Goal: Information Seeking & Learning: Learn about a topic

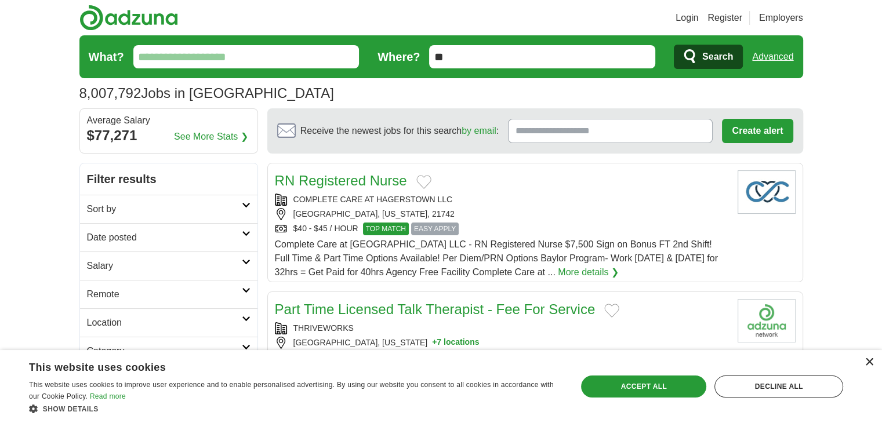
click at [871, 364] on div "×" at bounding box center [869, 362] width 9 height 9
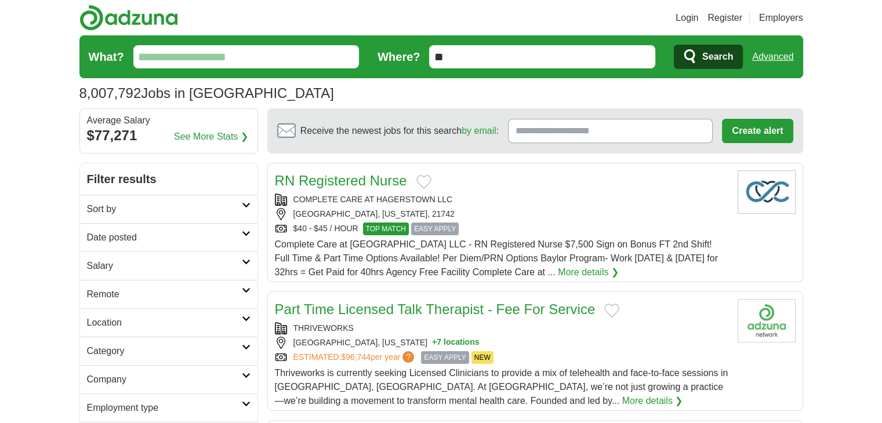
click at [155, 209] on h2 "Sort by" at bounding box center [164, 209] width 155 height 14
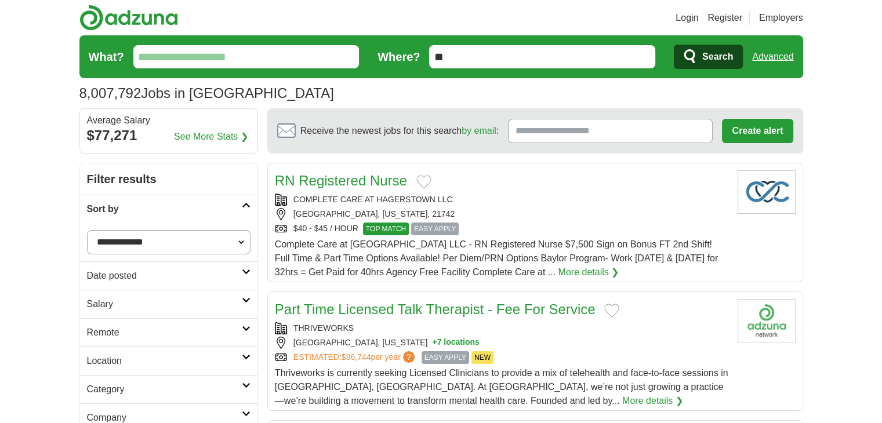
click at [155, 209] on h2 "Sort by" at bounding box center [164, 209] width 155 height 14
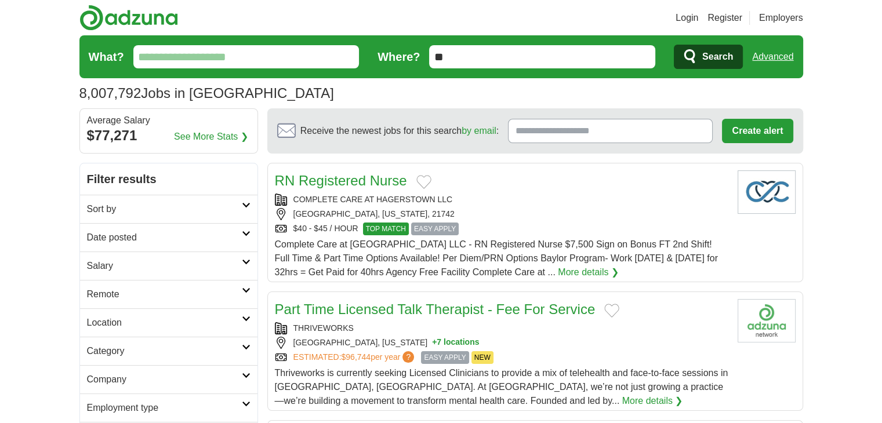
click at [197, 60] on input "What?" at bounding box center [246, 56] width 226 height 23
type input "**********"
click at [717, 55] on span "Search" at bounding box center [717, 56] width 31 height 23
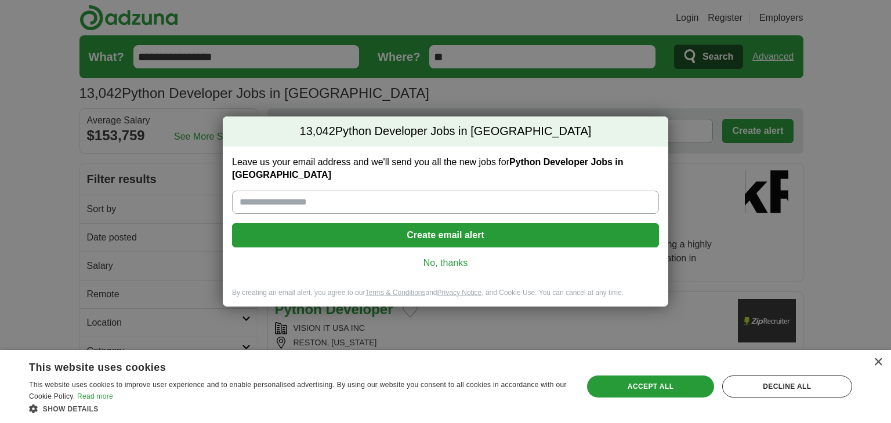
click at [474, 260] on link "No, thanks" at bounding box center [445, 263] width 408 height 13
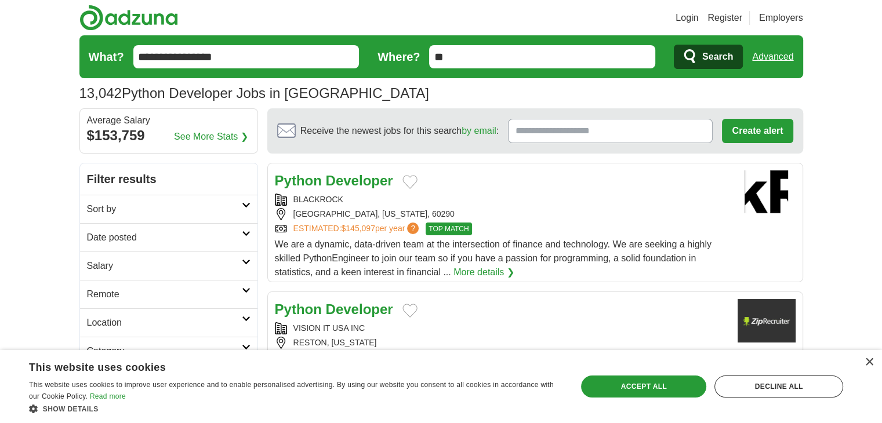
click at [875, 364] on div "× This website uses cookies This website uses cookies to improve user experienc…" at bounding box center [441, 386] width 882 height 73
click at [869, 365] on div "× This website uses cookies This website uses cookies to improve user experienc…" at bounding box center [441, 386] width 882 height 73
click at [865, 365] on div "×" at bounding box center [869, 362] width 9 height 9
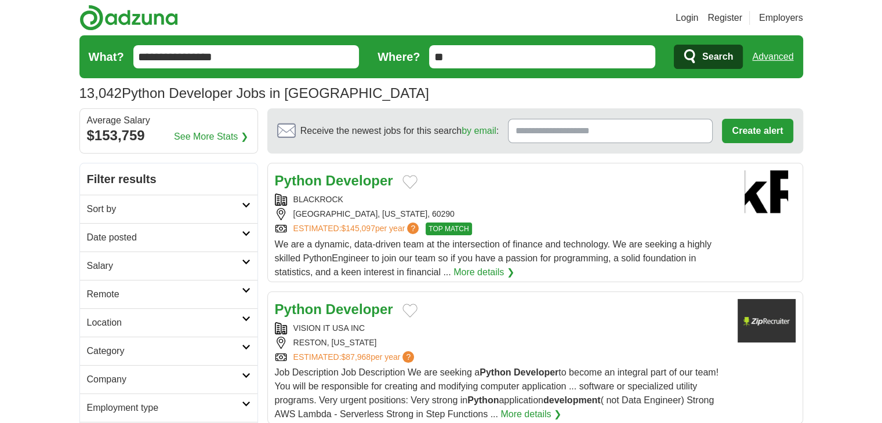
click at [536, 231] on div "ESTIMATED: $145,097 per year ? TOP MATCH" at bounding box center [502, 229] width 454 height 13
click at [105, 199] on link "Sort by" at bounding box center [168, 209] width 177 height 28
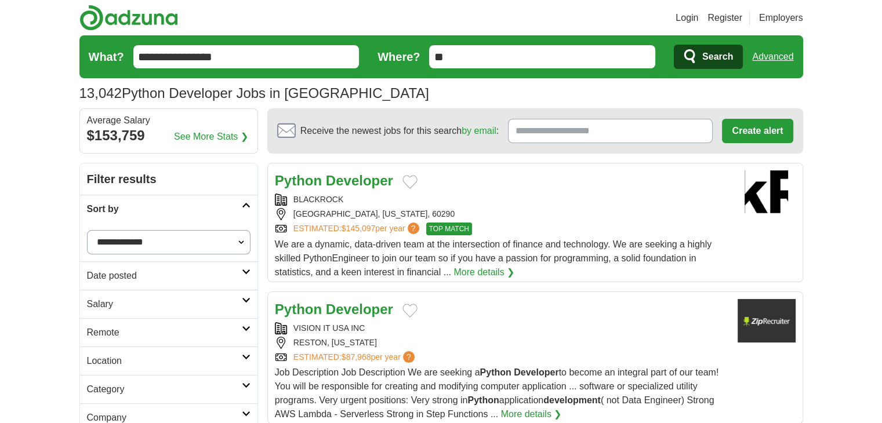
click at [116, 244] on select "**********" at bounding box center [169, 242] width 164 height 24
select select "**********"
click at [87, 230] on select "**********" at bounding box center [169, 242] width 164 height 24
click at [132, 267] on link "Date posted" at bounding box center [168, 276] width 177 height 28
click at [116, 300] on link "Last 24 hours" at bounding box center [169, 304] width 164 height 14
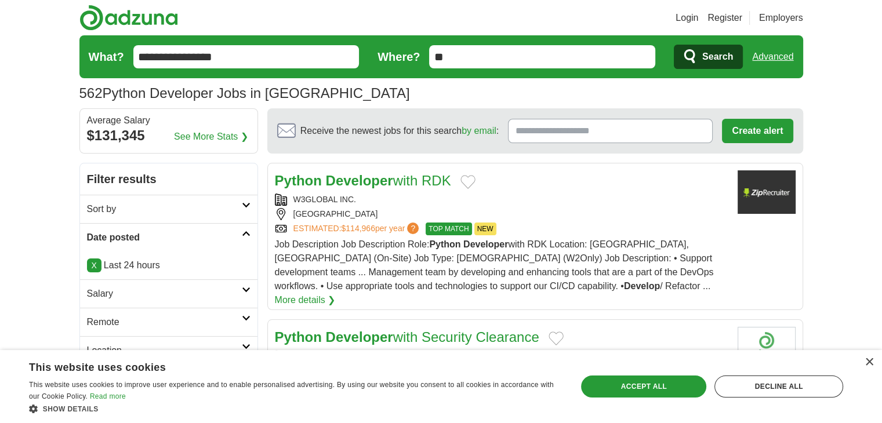
scroll to position [270, 0]
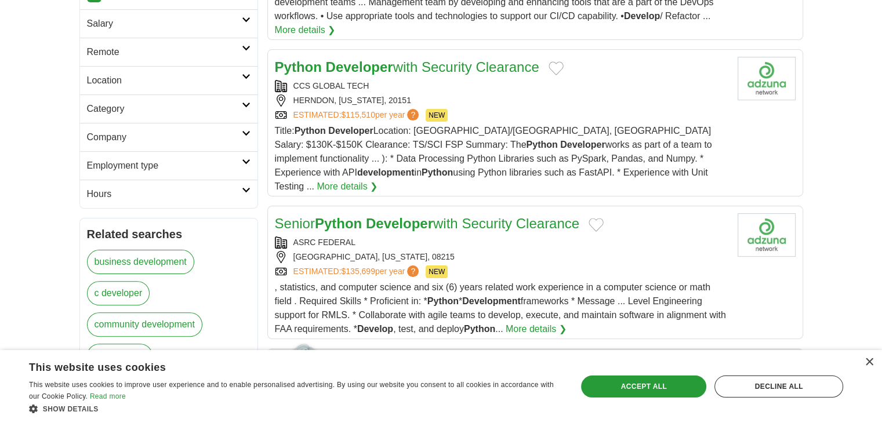
click at [126, 59] on link "Remote" at bounding box center [168, 52] width 177 height 28
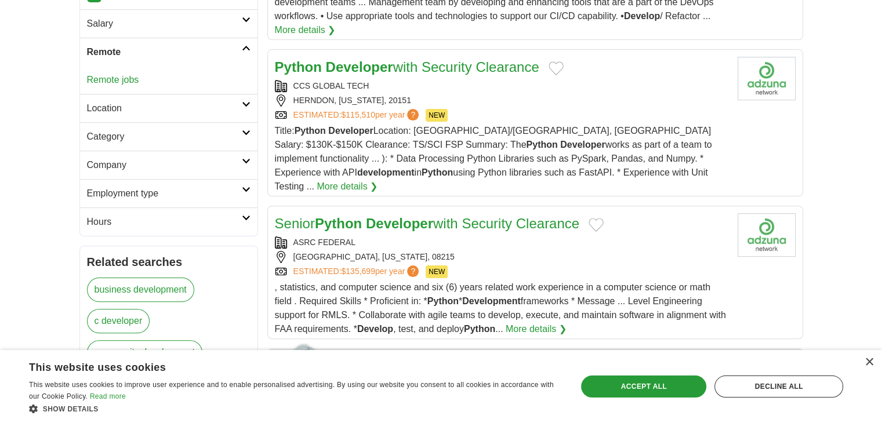
click at [123, 86] on div "Remote jobs" at bounding box center [168, 80] width 177 height 28
click at [130, 81] on link "Remote jobs" at bounding box center [113, 80] width 52 height 10
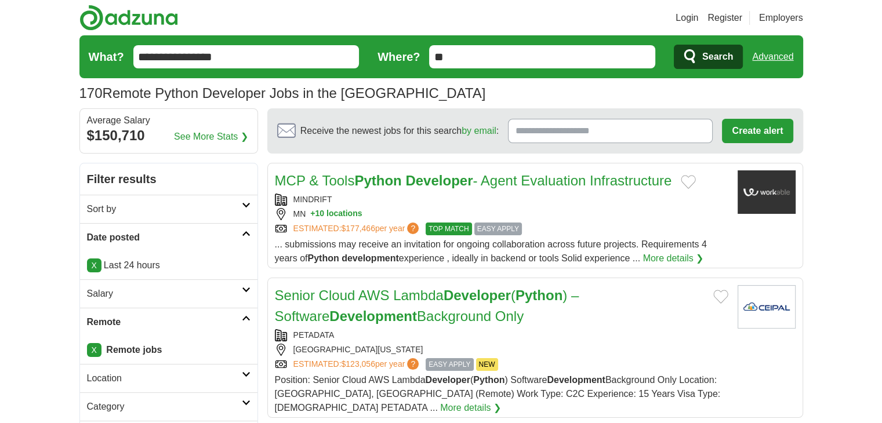
click at [343, 177] on link "MCP & Tools Python Developer - Agent Evaluation Infrastructure" at bounding box center [473, 181] width 397 height 16
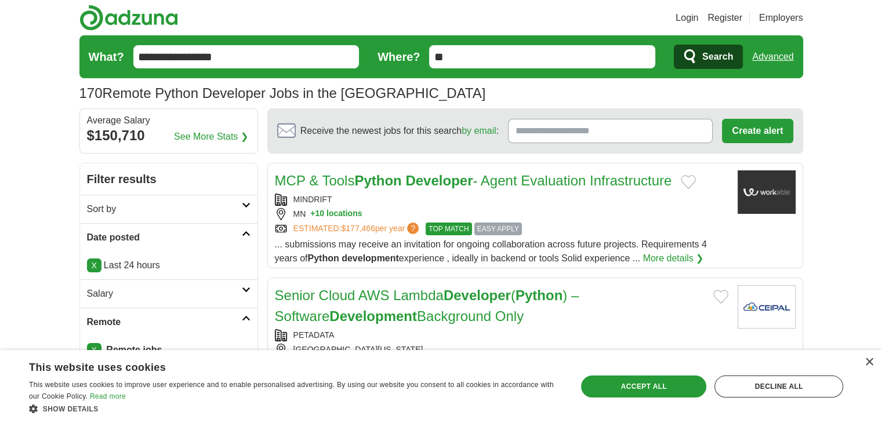
scroll to position [270, 0]
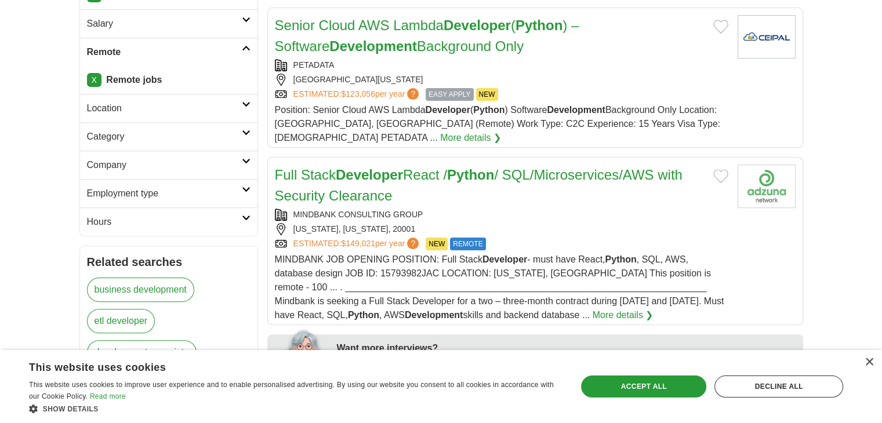
click at [592, 187] on h2 "Full Stack Developer React / Python / SQL/Microservices/AWS with Security Clear…" at bounding box center [489, 186] width 429 height 42
